Goal: Complete application form

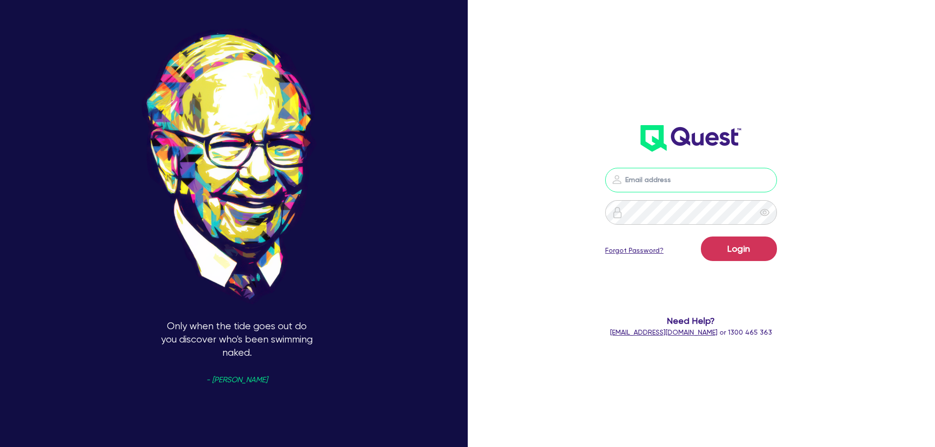
type input "[EMAIL_ADDRESS][PERSON_NAME][DOMAIN_NAME]"
click at [727, 245] on button "Login" at bounding box center [739, 249] width 76 height 25
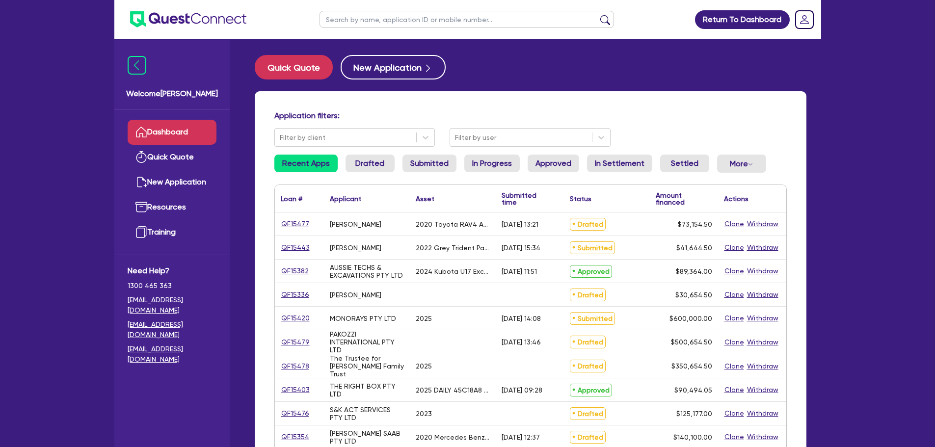
click at [385, 22] on input "text" at bounding box center [467, 19] width 295 height 17
click at [598, 15] on button "submit" at bounding box center [606, 22] width 16 height 14
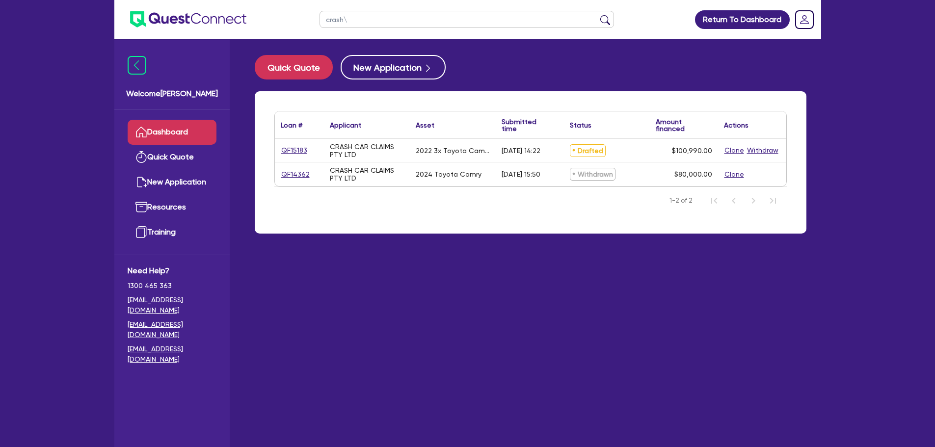
type input "crash\"
click at [293, 146] on link "QF15183" at bounding box center [294, 150] width 27 height 11
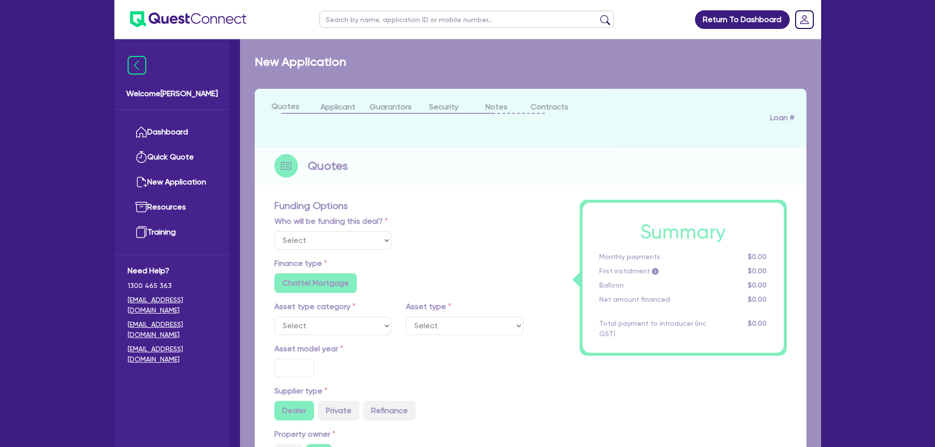
select select "Other"
select select "CARS_AND_LIGHT_TRUCKS"
type input "2022"
radio input "true"
type input "100,000"
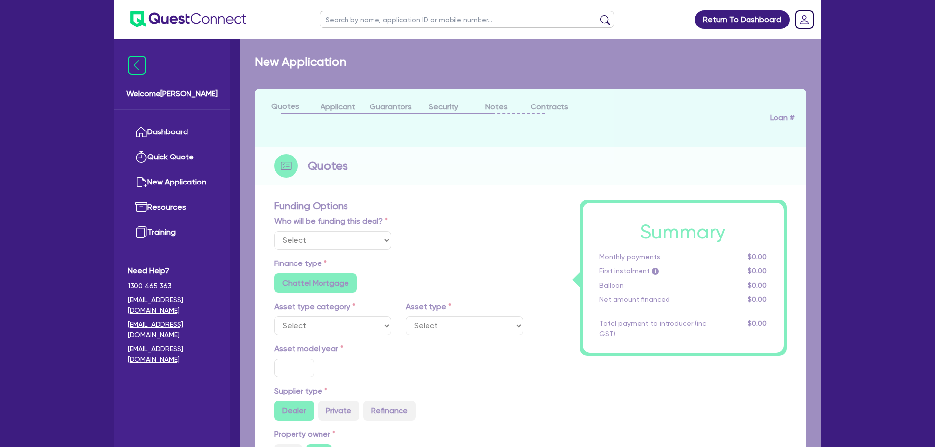
type input "3"
type input "3,029.7"
type input "7.3"
type input "454.55"
type input "900"
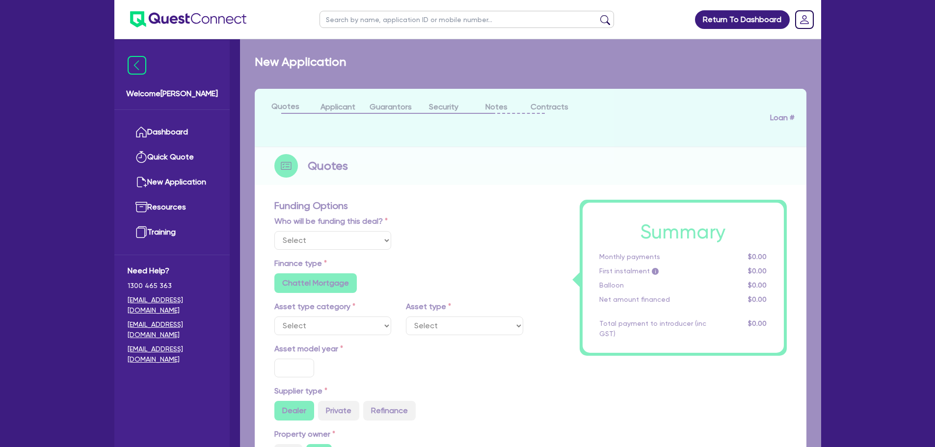
radio input "false"
radio input "true"
select select "PASSENGER_VEHICLES"
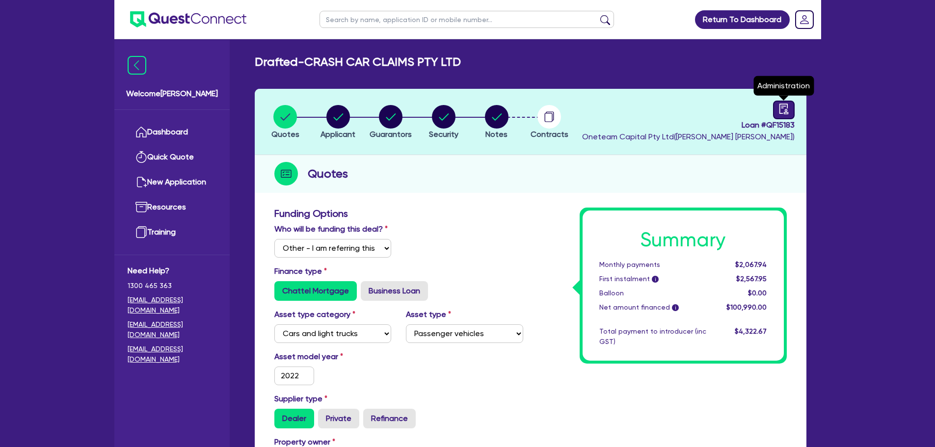
click at [784, 108] on icon "audit" at bounding box center [784, 109] width 11 height 11
select select "DRAFTED_AMENDED"
select select "Metro Finance"
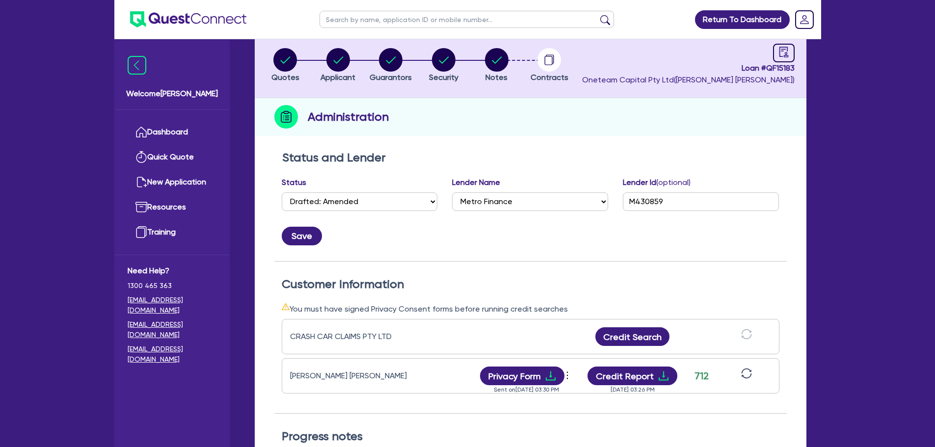
scroll to position [147, 0]
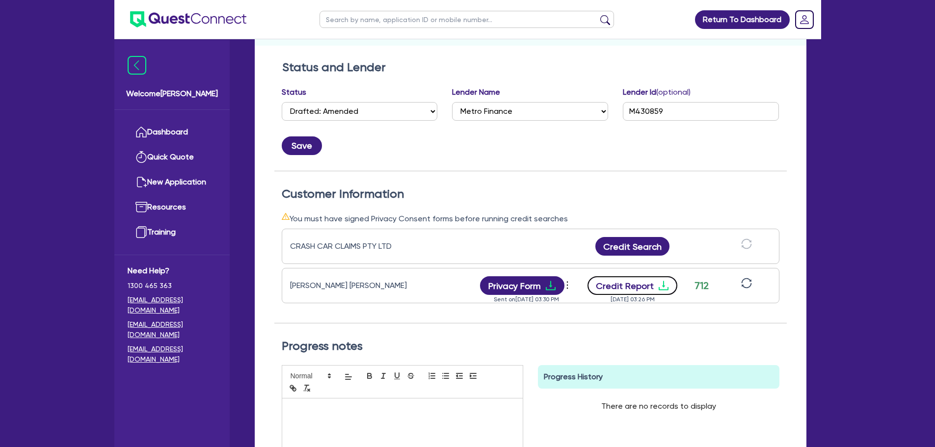
click at [644, 287] on button "Credit Report" at bounding box center [633, 285] width 90 height 19
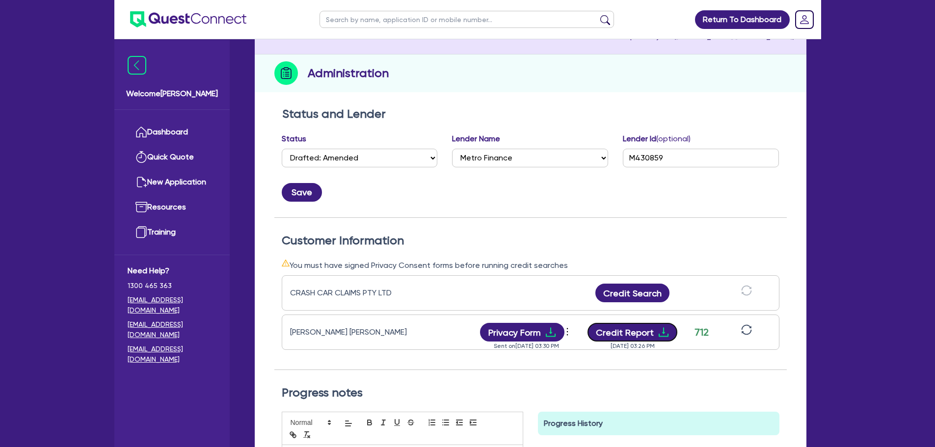
scroll to position [0, 0]
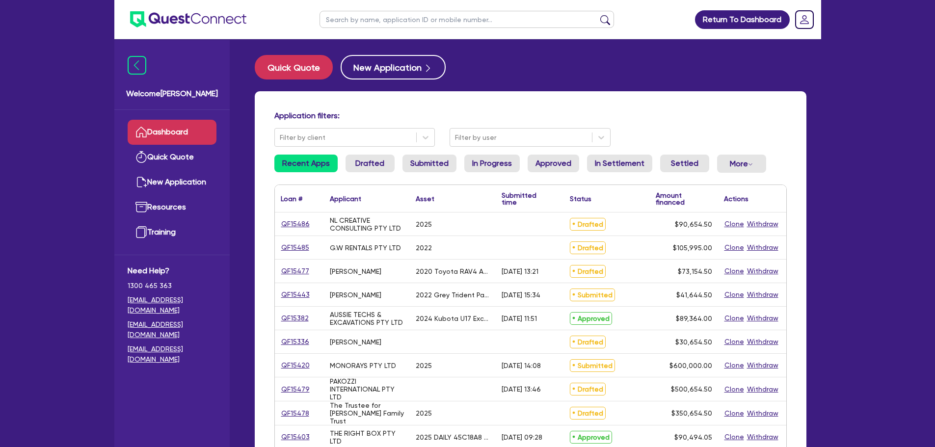
click at [503, 17] on input "text" at bounding box center [467, 19] width 295 height 17
type input "ruth"
click at [598, 15] on button "submit" at bounding box center [606, 22] width 16 height 14
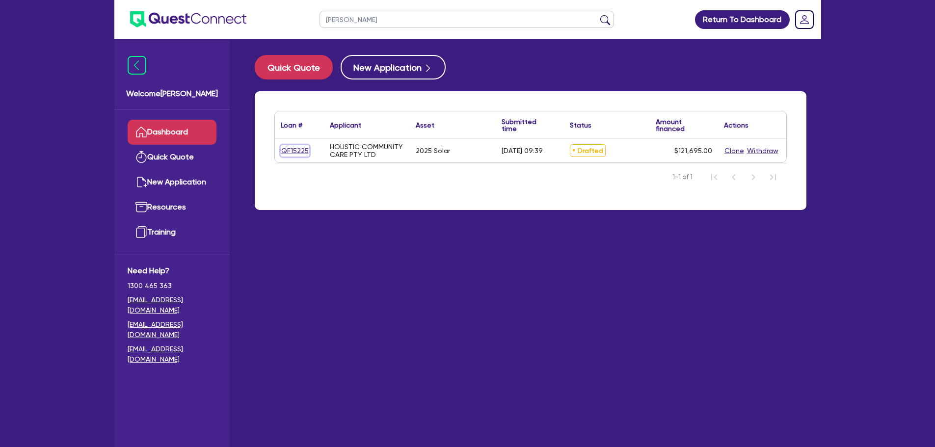
click at [298, 148] on link "QF15225" at bounding box center [295, 150] width 28 height 11
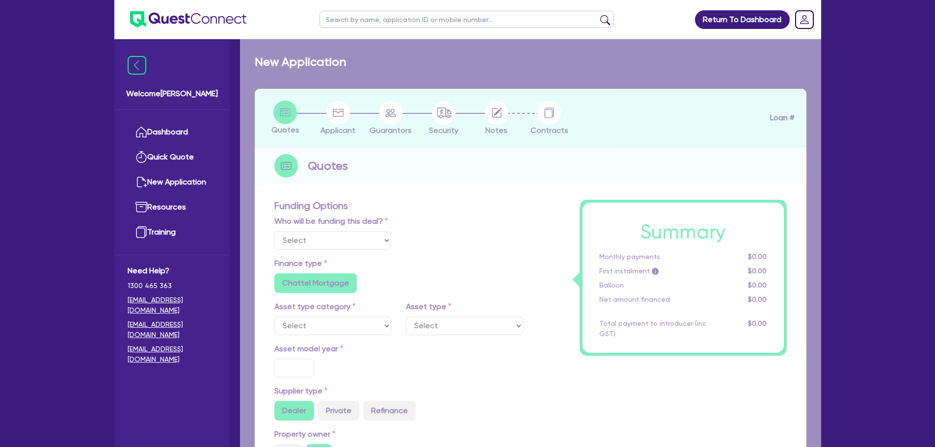
select select "Other"
select select "SECONDARY_ASSETS"
type input "2025"
type input "121,200"
type input "4.98"
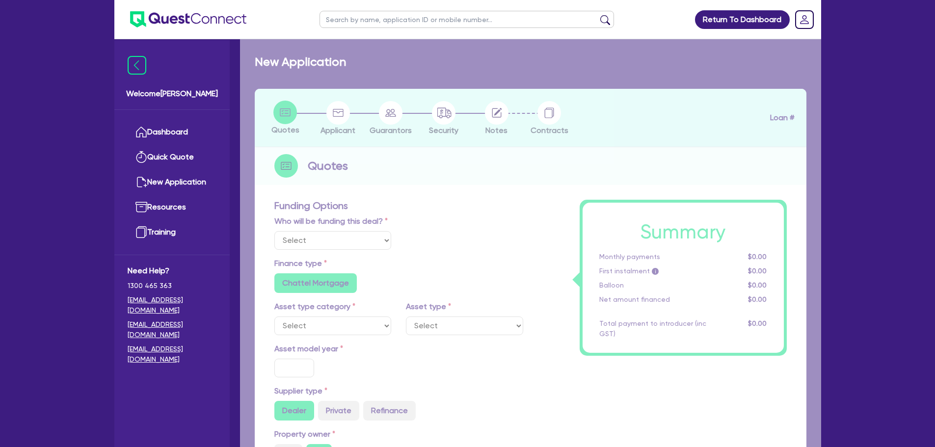
type input "6,060"
type input "8.99"
type input "450"
type input "900"
radio input "true"
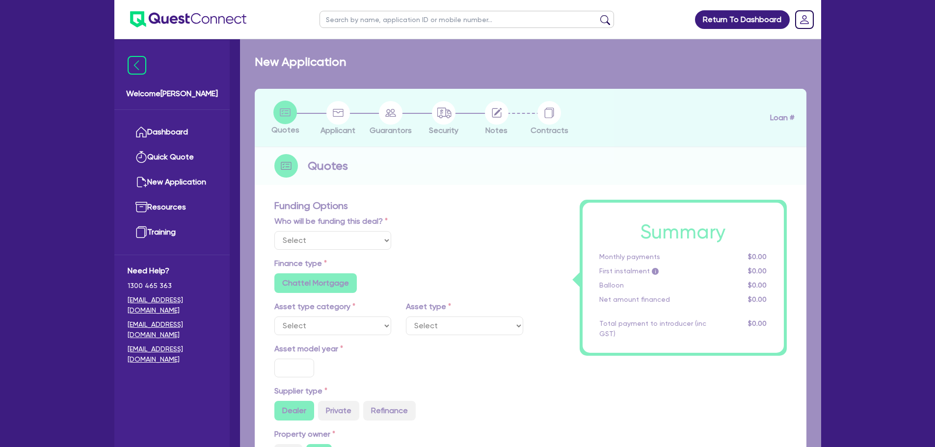
radio input "false"
select select "SOLAR_AND_RENEWABLES"
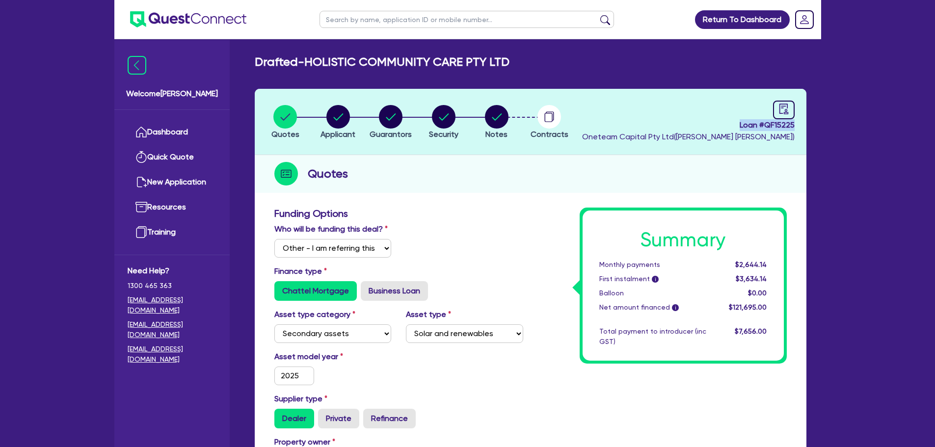
drag, startPoint x: 731, startPoint y: 125, endPoint x: 799, endPoint y: 123, distance: 68.3
click at [799, 123] on header "Quotes Applicant Guarantors Security Notes Contracts Loan # QF15225 Oneteam Cap…" at bounding box center [531, 122] width 552 height 66
copy span "Loan # QF15225"
click at [638, 96] on header "Quotes Applicant Guarantors Security Notes Contracts Loan # QF15225 Oneteam Cap…" at bounding box center [531, 122] width 552 height 66
click at [354, 28] on ul at bounding box center [467, 19] width 314 height 39
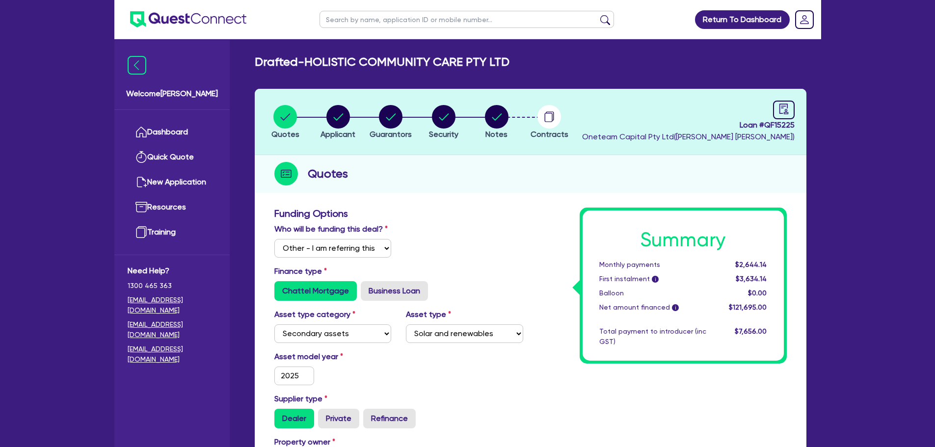
click at [355, 20] on input "text" at bounding box center [467, 19] width 295 height 17
type input "mandeepo"
click button "submit" at bounding box center [606, 22] width 16 height 14
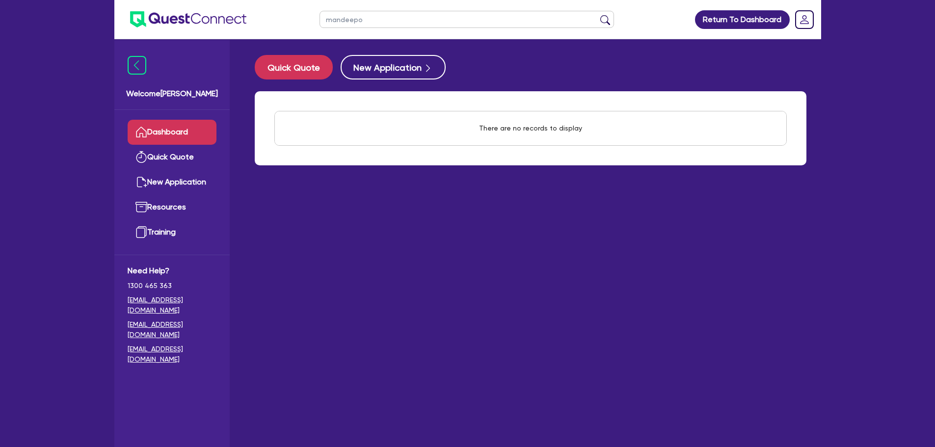
click at [449, 20] on input "mandeepo" at bounding box center [467, 19] width 295 height 17
type input "mandeep"
click at [598, 15] on button "submit" at bounding box center [606, 22] width 16 height 14
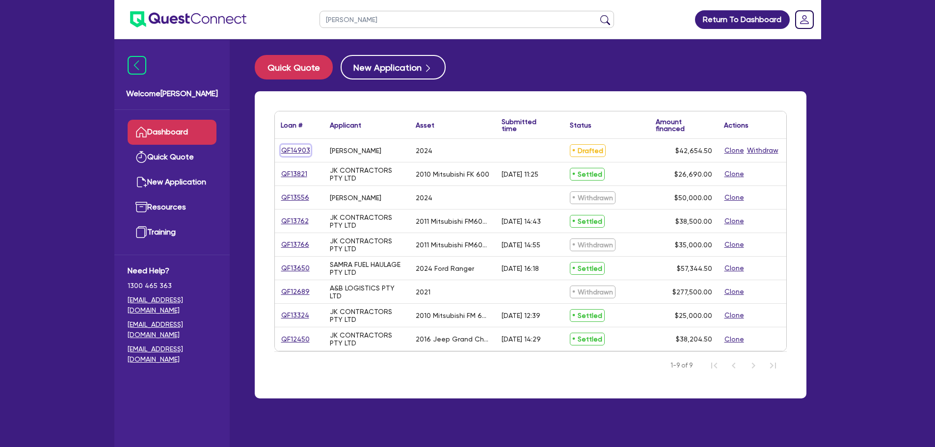
click at [292, 147] on link "QF14903" at bounding box center [296, 150] width 30 height 11
select select "CARS_AND_LIGHT_TRUCKS"
select select "PASSENGER_VEHICLES"
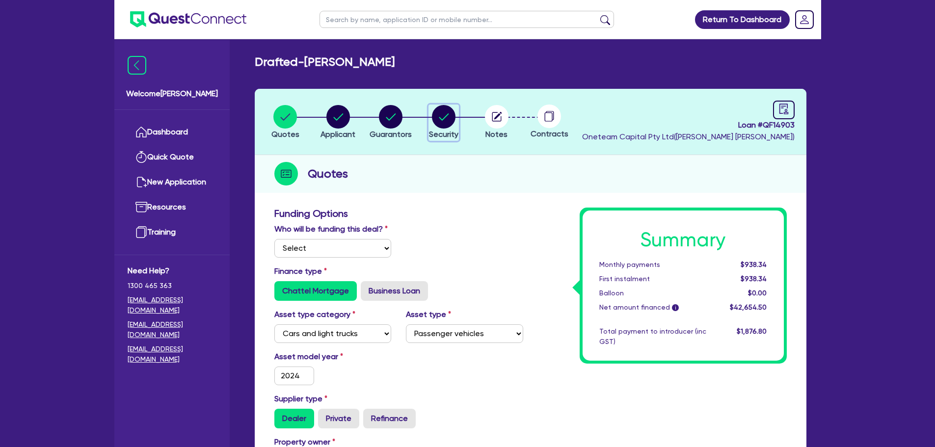
click at [449, 123] on circle "button" at bounding box center [444, 117] width 24 height 24
select select "CARS_AND_LIGHT_TRUCKS"
select select "PASSENGER_VEHICLES"
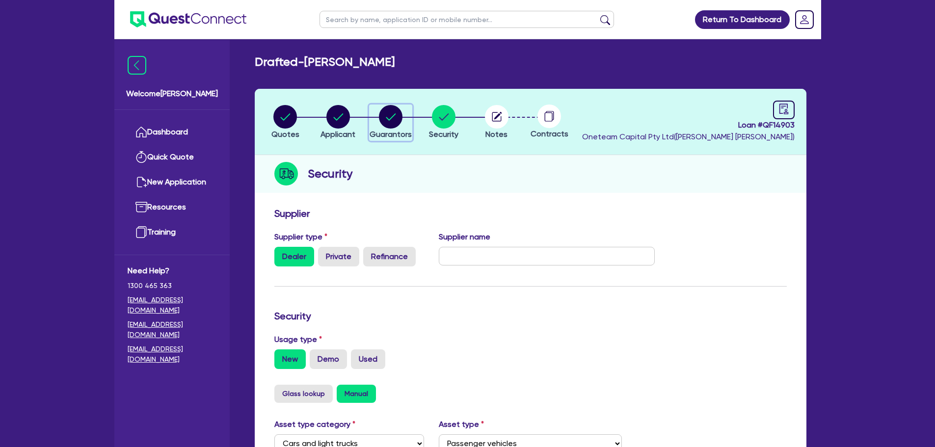
click at [406, 105] on div "button" at bounding box center [391, 117] width 42 height 24
select select "MR"
select select "SINGLE"
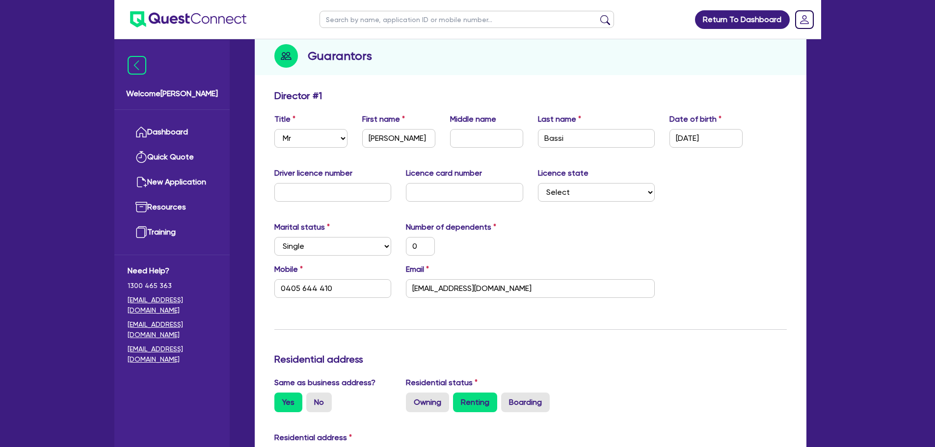
scroll to position [98, 0]
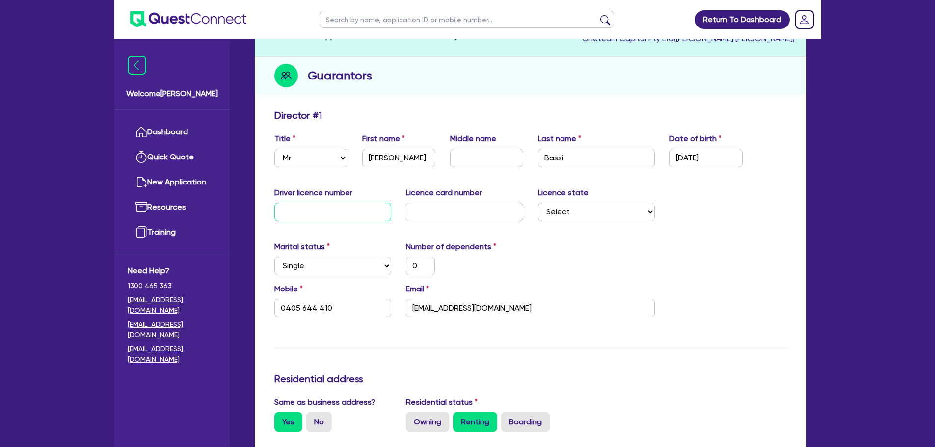
click at [345, 218] on input "text" at bounding box center [332, 212] width 117 height 19
click at [361, 210] on input "text" at bounding box center [332, 212] width 117 height 19
type input "1"
type input "0"
type input "0405 644 410"
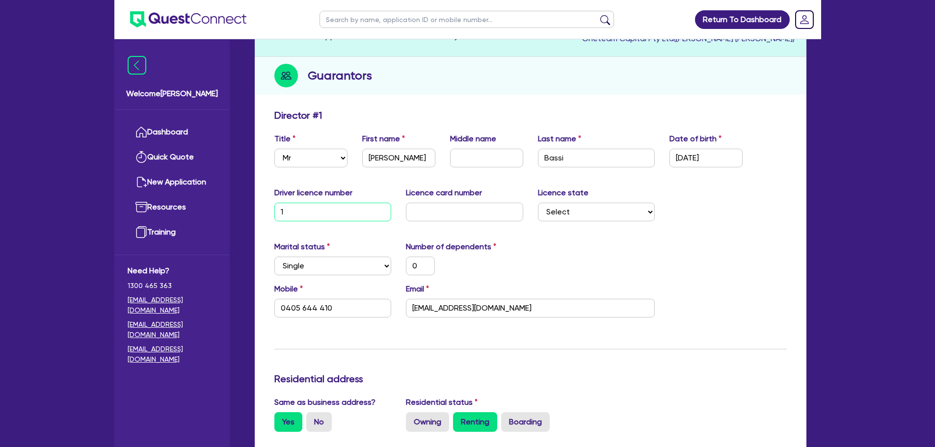
type input "18"
type input "0"
type input "0405 644 410"
type input "186"
type input "0"
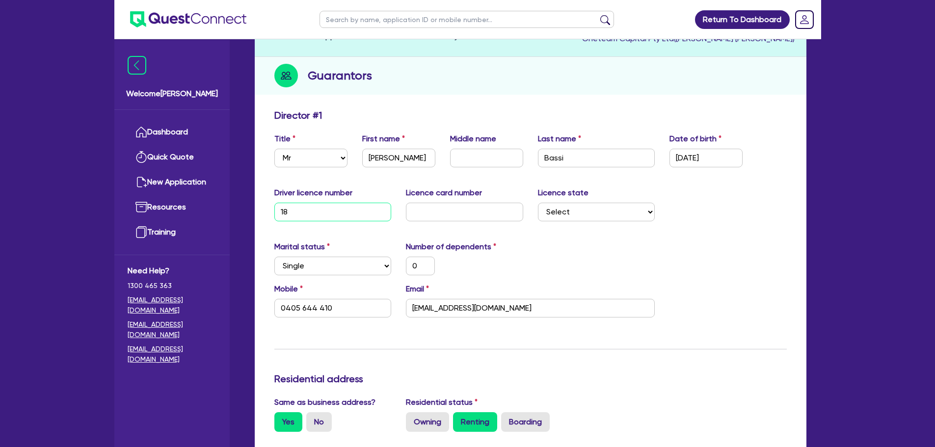
type input "0405 644 410"
type input "1865"
type input "0"
type input "0405 644 410"
type input "18656"
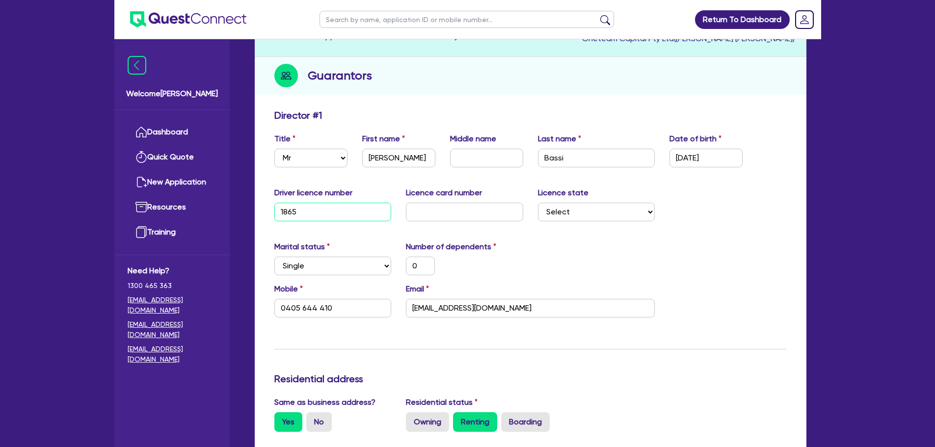
type input "0"
type input "0405 644 410"
type input "1865"
type input "0"
type input "0405 644 410"
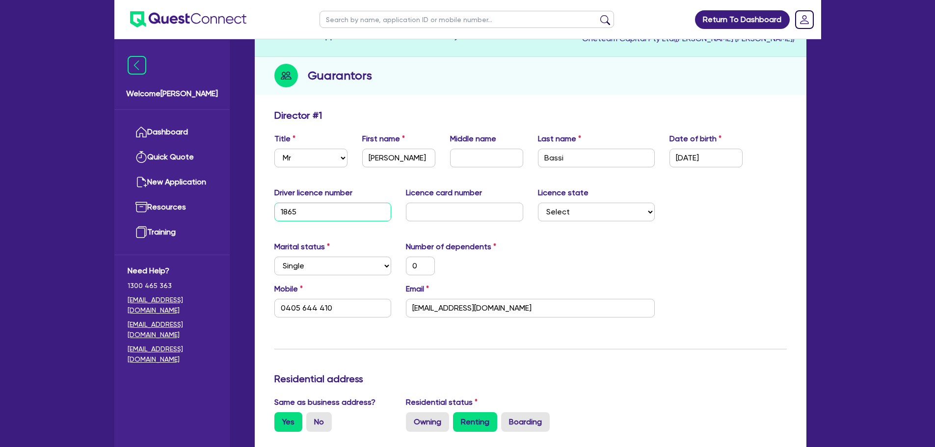
type input "18651"
type input "0"
type input "0405 644 410"
type input "186517"
type input "0"
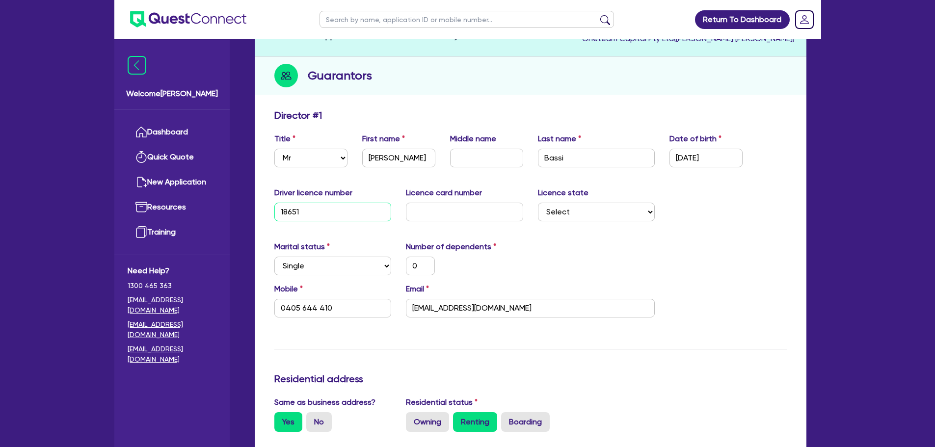
type input "0405 644 410"
type input "1865178"
type input "0"
type input "0405 644 410"
type input "18651788"
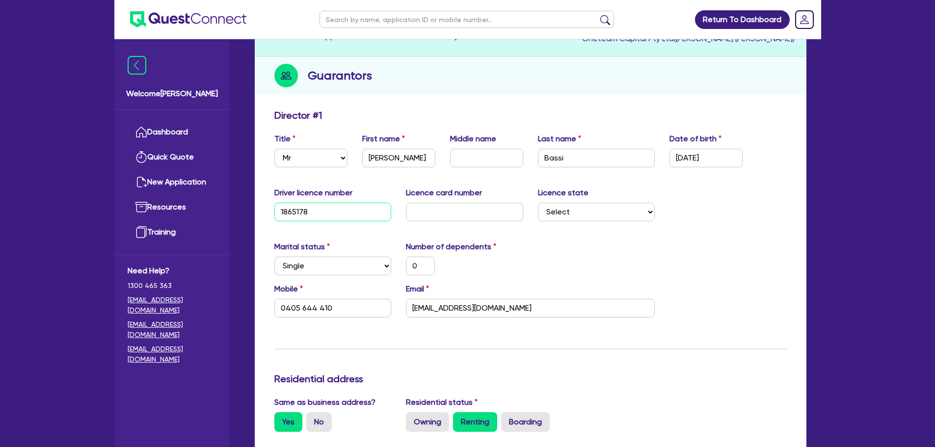
type input "0"
type input "0405 644 410"
type input "18651788"
click at [459, 218] on input "text" at bounding box center [464, 212] width 117 height 19
type input "2"
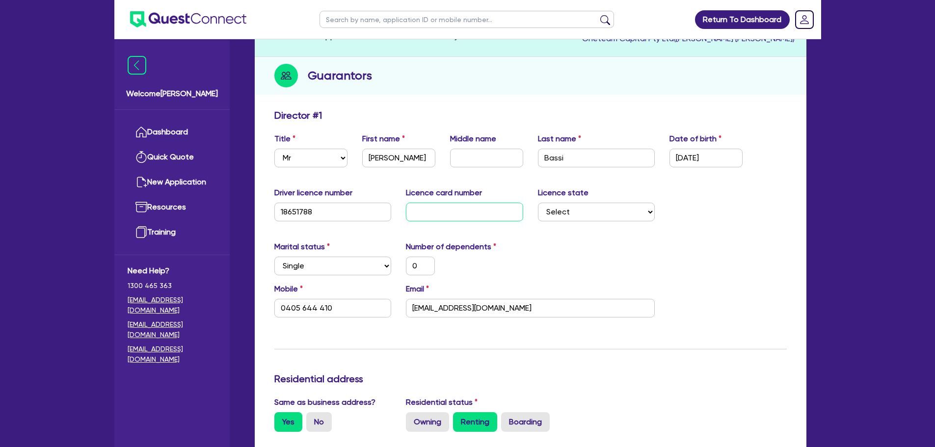
type input "0"
type input "0405 644 410"
type input "20"
type input "0"
type input "0405 644 410"
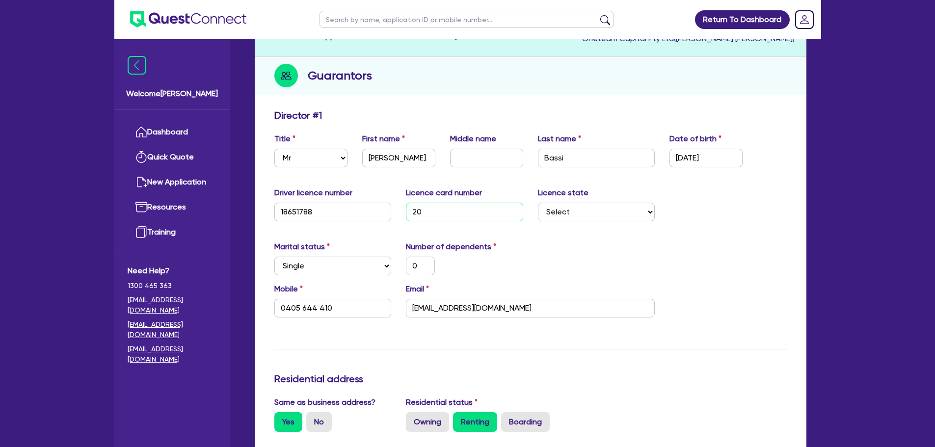
type input "205"
type input "0"
type input "0405 644 410"
type input "2058"
type input "0"
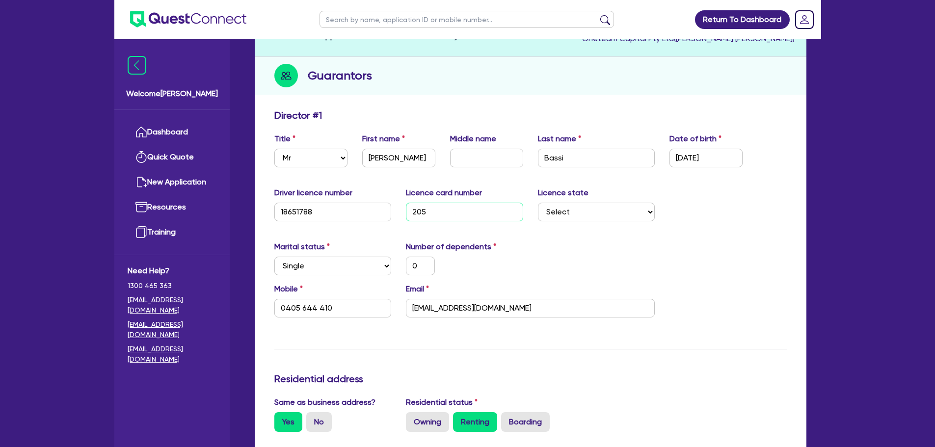
type input "0405 644 410"
type input "20584"
type input "0"
type input "0405 644 410"
type input "205846"
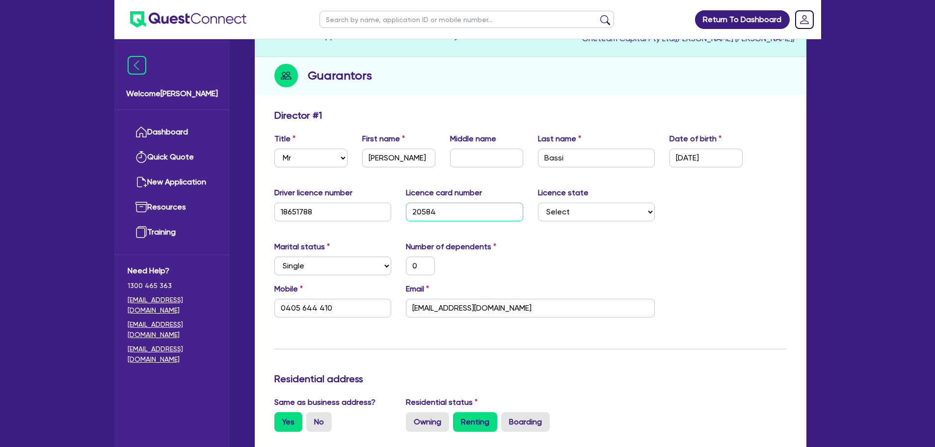
type input "0"
type input "0405 644 410"
type input "2058467"
type input "0"
type input "0405 644 410"
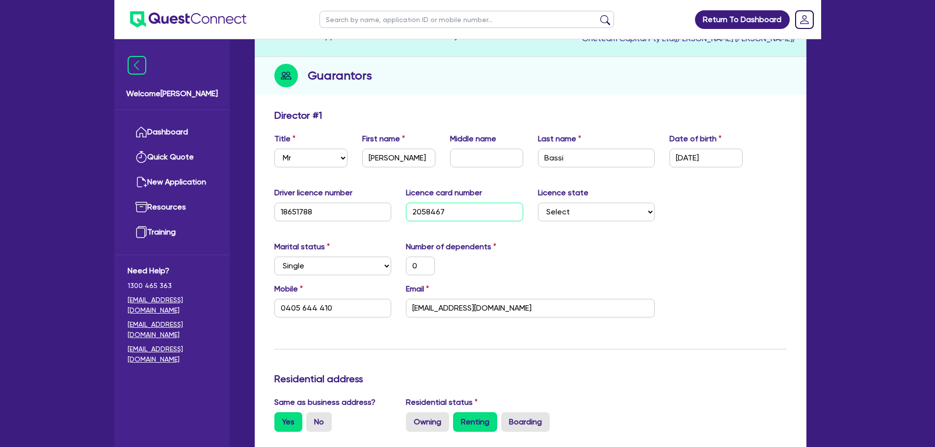
type input "20584674"
type input "0"
type input "0405 644 410"
type input "205846749"
type input "0"
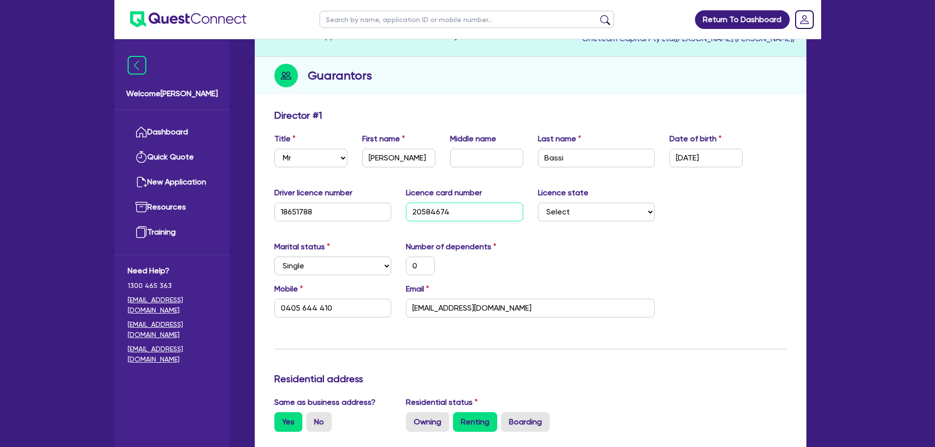
type input "0405 644 410"
type input "2058467493"
type input "0"
type input "0405 644 410"
type input "2058467493"
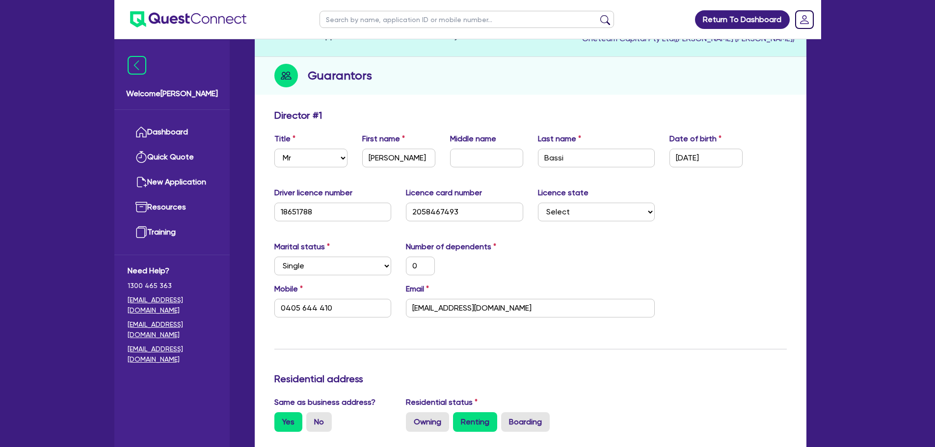
click at [650, 214] on select "Select NSW VIC QLD TAS ACT SA NT WA" at bounding box center [596, 212] width 117 height 19
select select "NSW"
click at [538, 203] on select "Select NSW VIC QLD TAS ACT SA NT WA" at bounding box center [596, 212] width 117 height 19
type input "0"
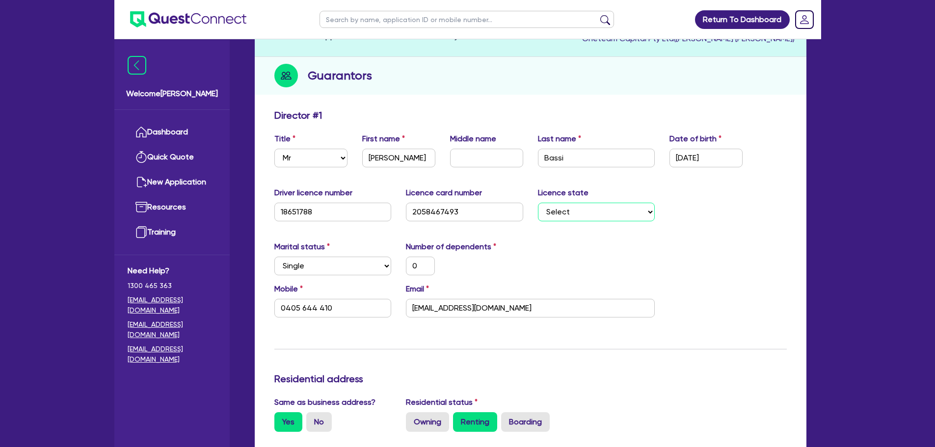
type input "0405 644 410"
click at [611, 205] on select "Select NSW VIC QLD TAS ACT SA NT WA" at bounding box center [596, 212] width 117 height 19
click at [538, 203] on select "Select NSW VIC QLD TAS ACT SA NT WA" at bounding box center [596, 212] width 117 height 19
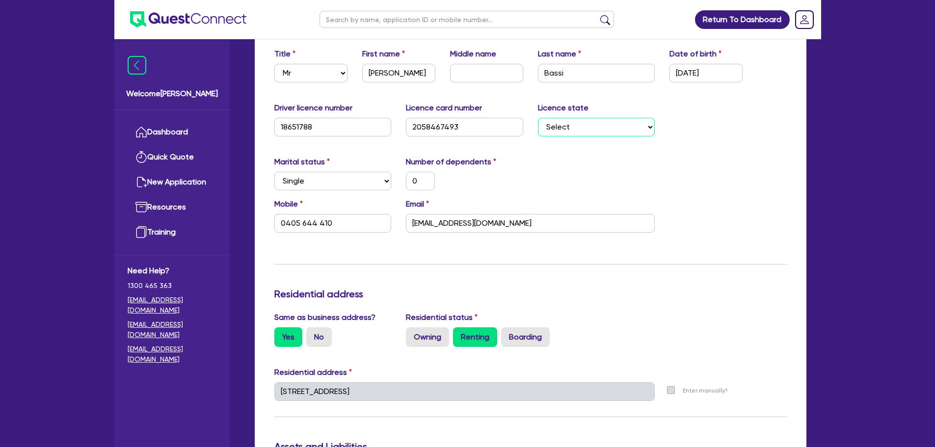
scroll to position [11, 0]
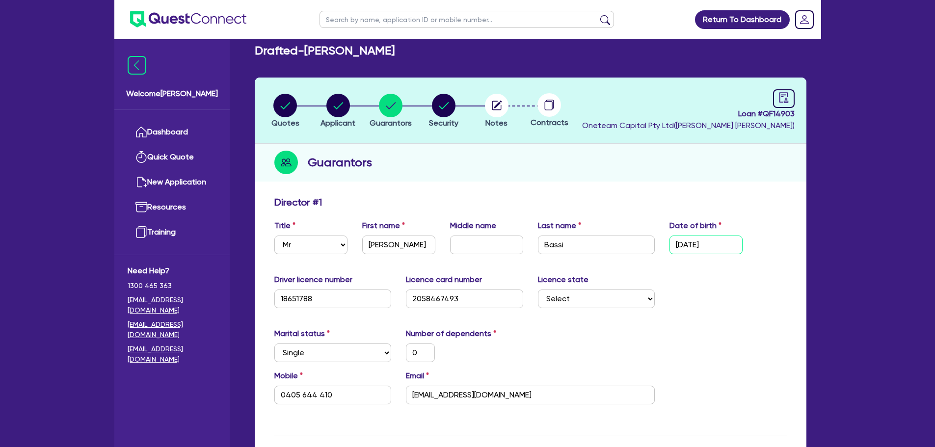
click at [701, 245] on input "01/01/2000" at bounding box center [706, 245] width 73 height 19
click at [701, 247] on input "01/01/2000" at bounding box center [706, 245] width 73 height 19
type input "2 / /"
type input "0"
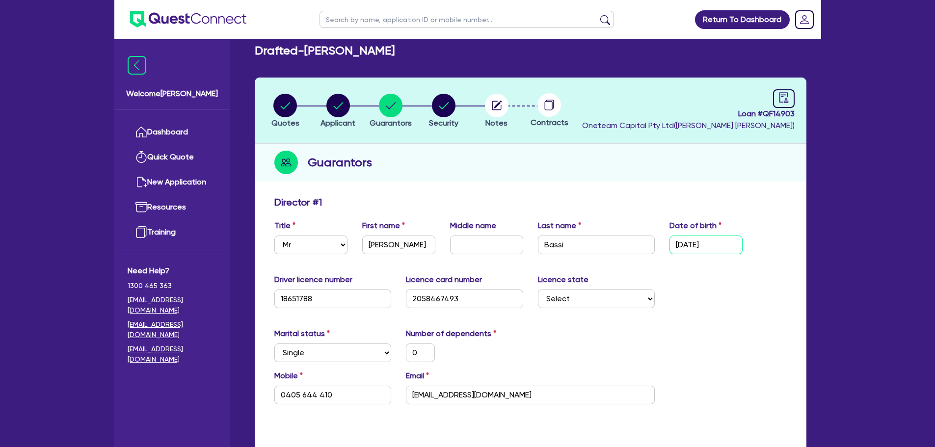
type input "0405 644 410"
type input "28/ /"
type input "0"
type input "0405 644 410"
type input "28/1 /"
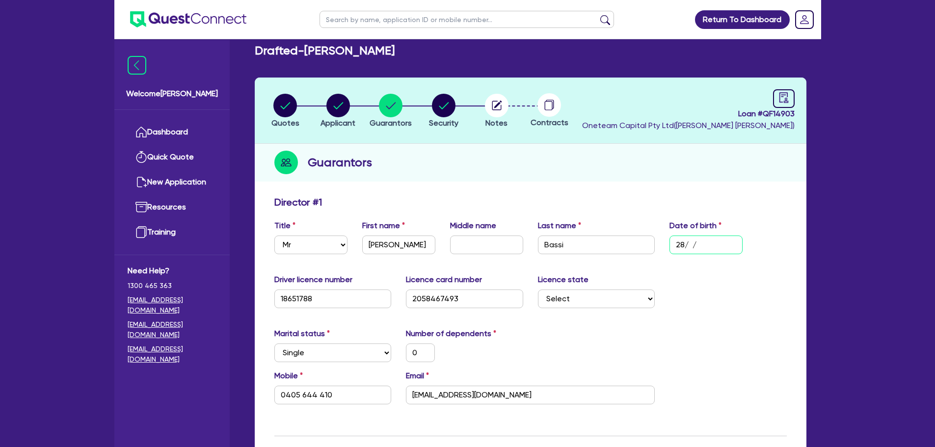
type input "0"
type input "0405 644 410"
type input "28/12/"
type input "0"
type input "0405 644 410"
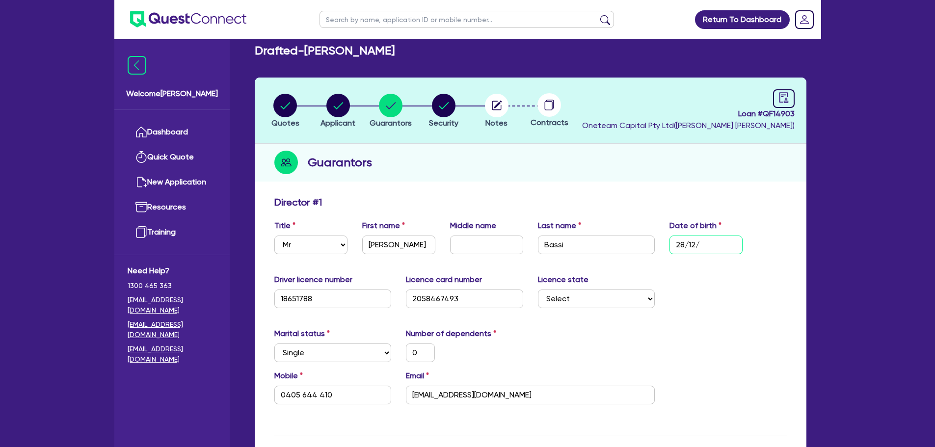
type input "28/12/1"
type input "0"
type input "0405 644 410"
type input "28/12/19"
type input "0"
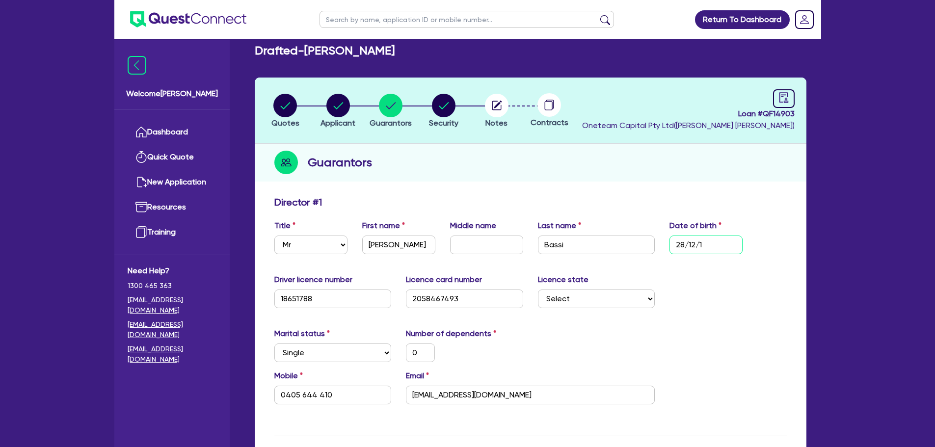
type input "0405 644 410"
type input "28/12/198"
type input "0"
type input "0405 644 410"
type input "28/12/1985"
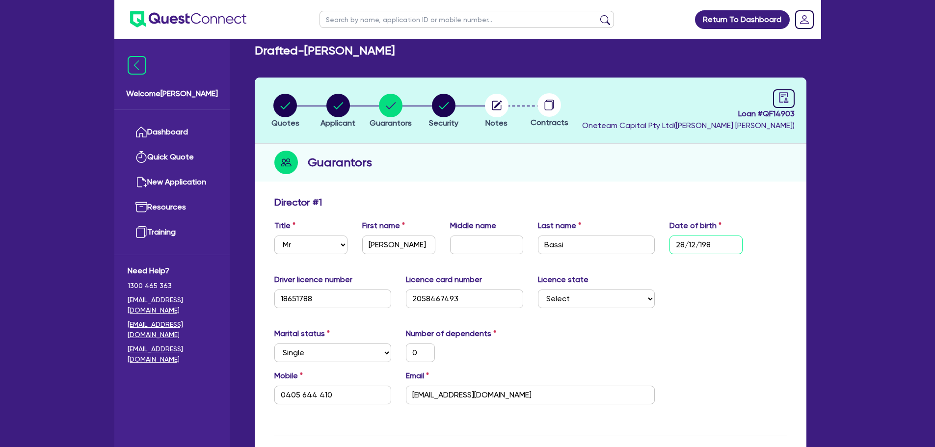
type input "0"
type input "0405 644 410"
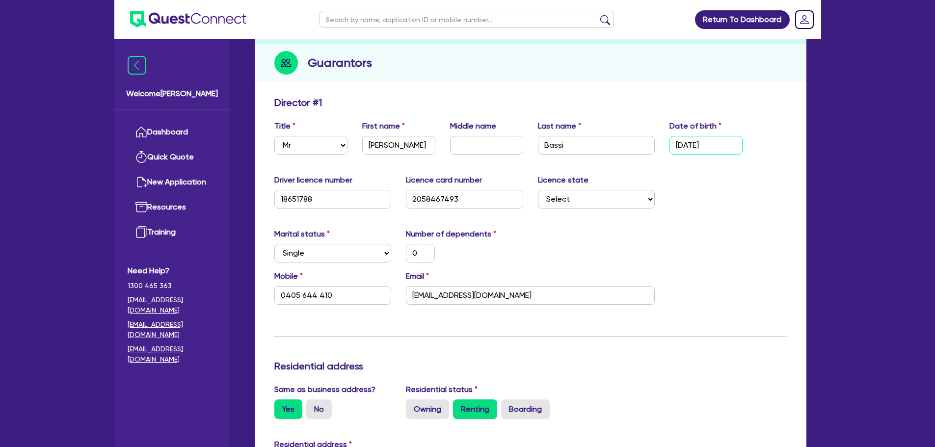
scroll to position [109, 0]
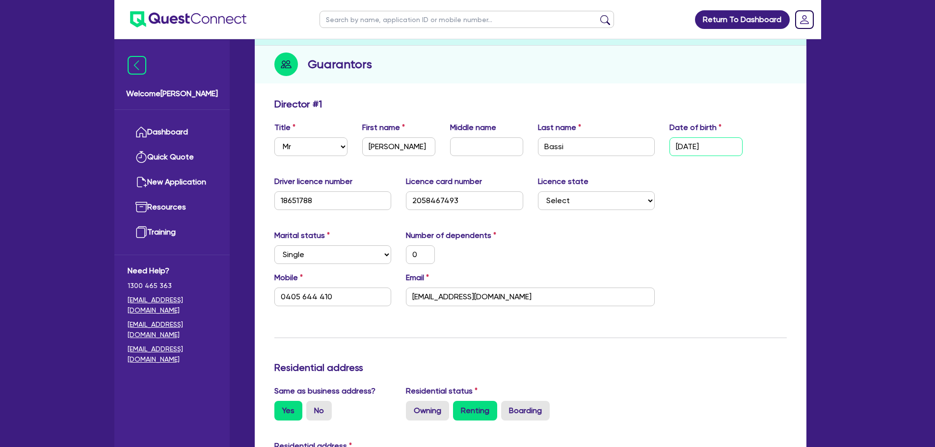
type input "28/12/1985"
click at [475, 137] on div "Middle name" at bounding box center [487, 139] width 88 height 34
type input "S"
type input "0"
type input "0405 644 410"
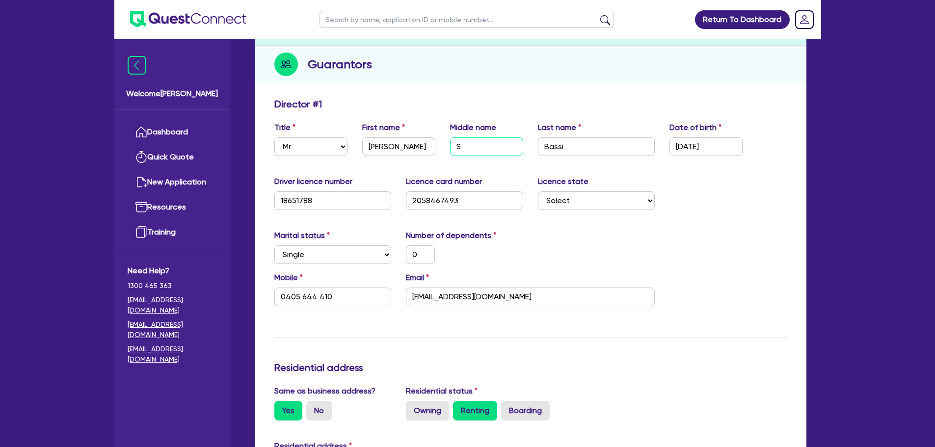
type input "Si"
type input "0"
type input "0405 644 410"
type input "Sin"
type input "0"
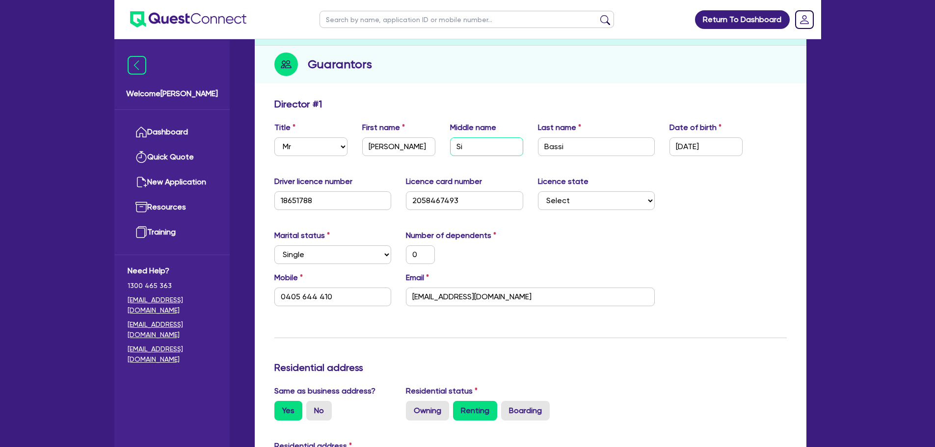
type input "0405 644 410"
type input "Sing"
type input "0"
type input "0405 644 410"
type input "Singh"
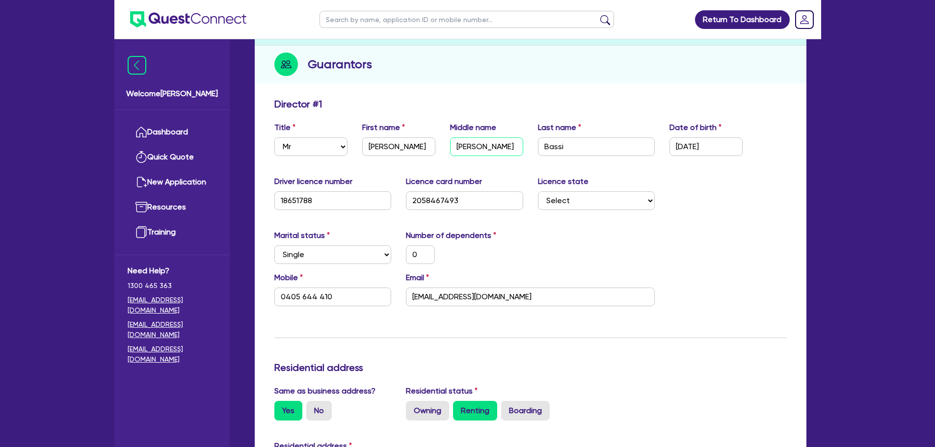
type input "0"
type input "0405 644 410"
type input "Singh"
click at [645, 192] on select "Select NSW VIC QLD TAS ACT SA NT WA" at bounding box center [596, 200] width 117 height 19
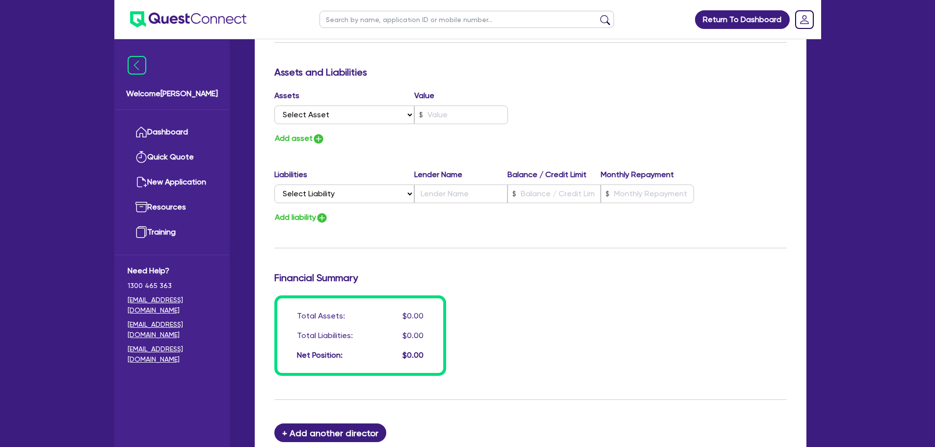
scroll to position [699, 0]
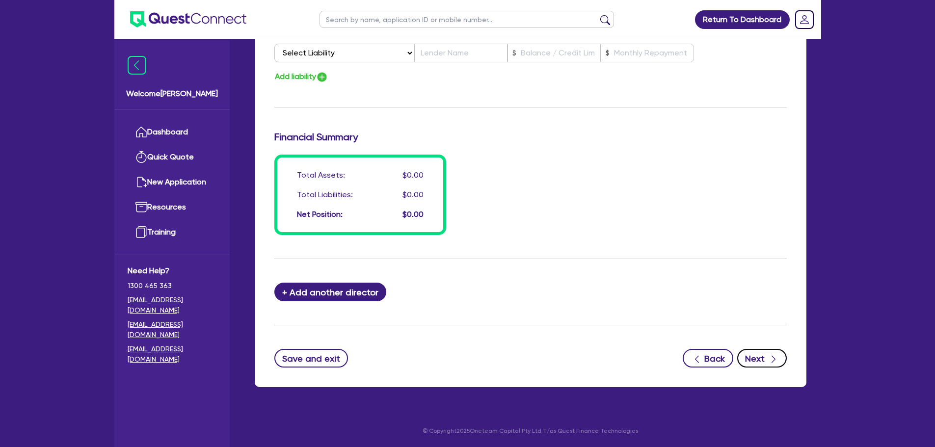
click at [758, 358] on button "Next" at bounding box center [763, 358] width 50 height 19
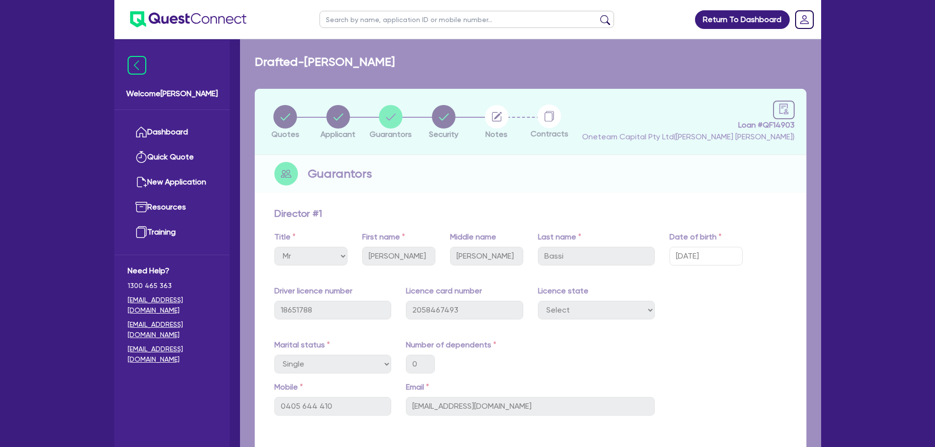
select select "CARS_AND_LIGHT_TRUCKS"
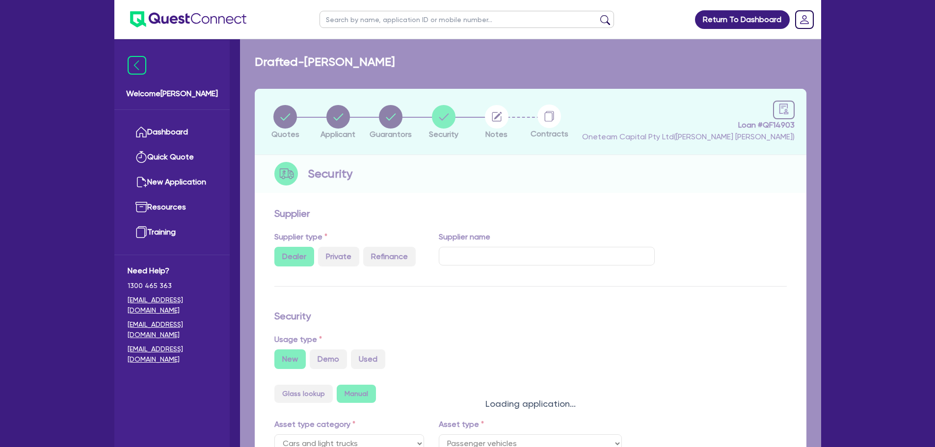
select select "PASSENGER_VEHICLES"
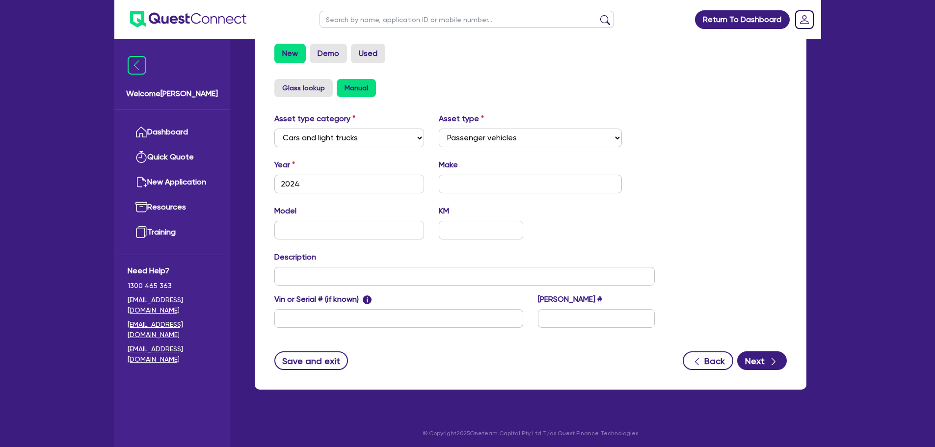
scroll to position [308, 0]
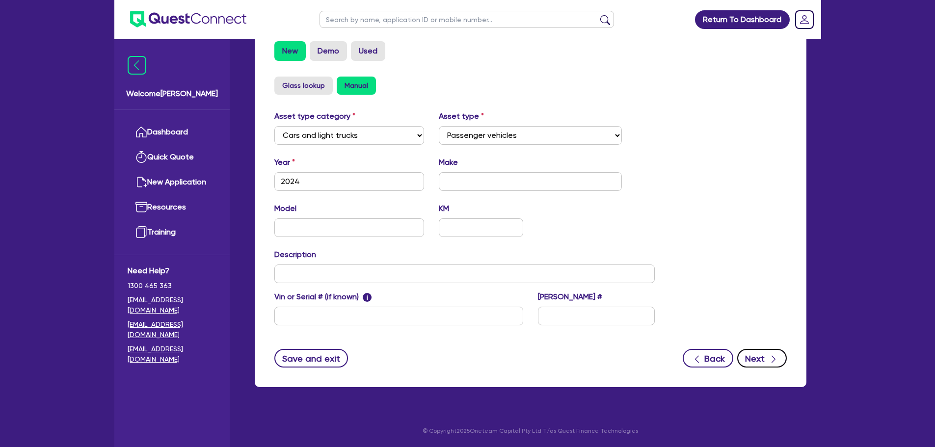
click at [757, 354] on button "Next" at bounding box center [763, 358] width 50 height 19
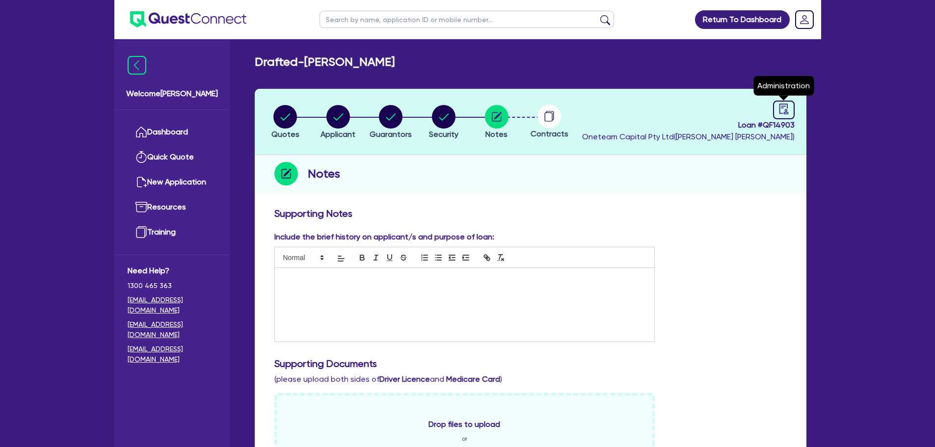
drag, startPoint x: 786, startPoint y: 113, endPoint x: 753, endPoint y: 134, distance: 39.2
click at [787, 112] on icon "audit" at bounding box center [784, 109] width 11 height 11
select select "DRAFTED_NEW"
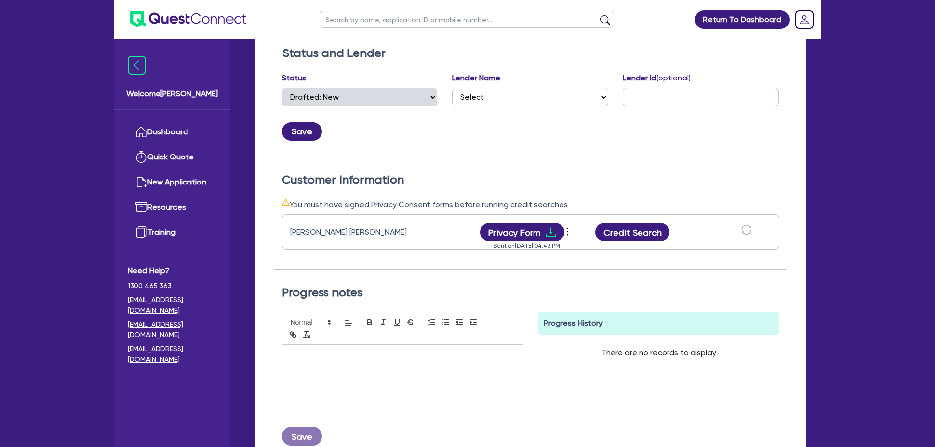
scroll to position [196, 0]
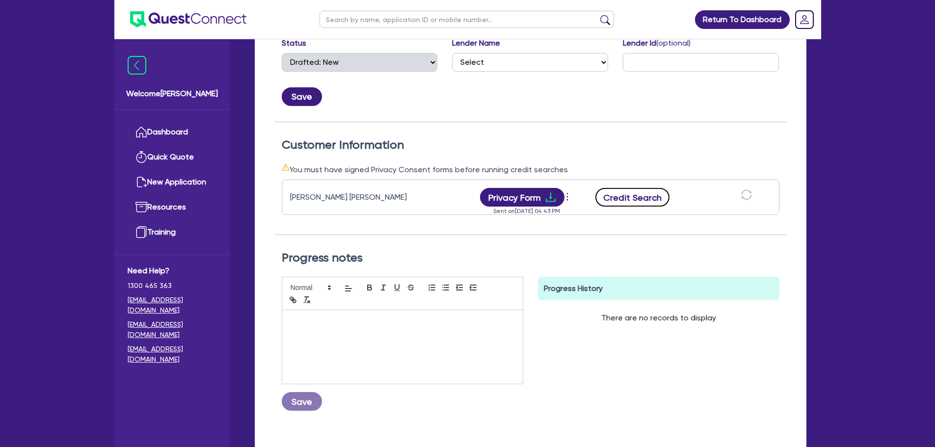
click at [644, 200] on button "Credit Search" at bounding box center [633, 197] width 75 height 19
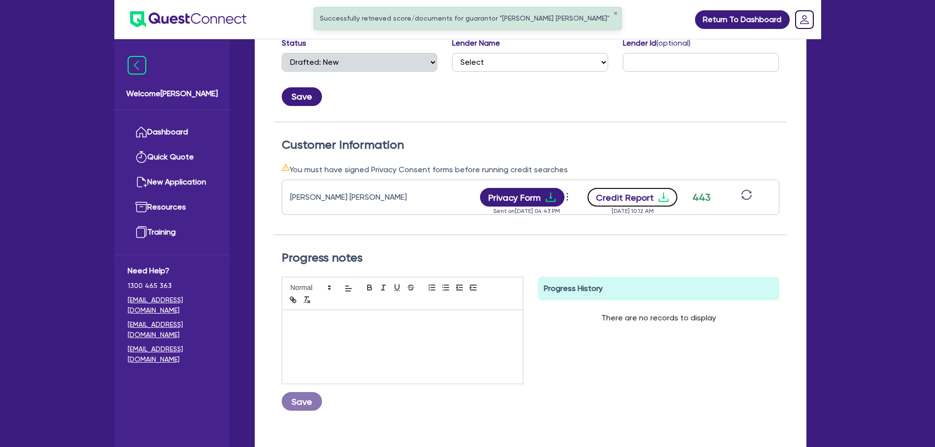
click at [634, 198] on button "Credit Report" at bounding box center [633, 197] width 90 height 19
